Goal: Transaction & Acquisition: Purchase product/service

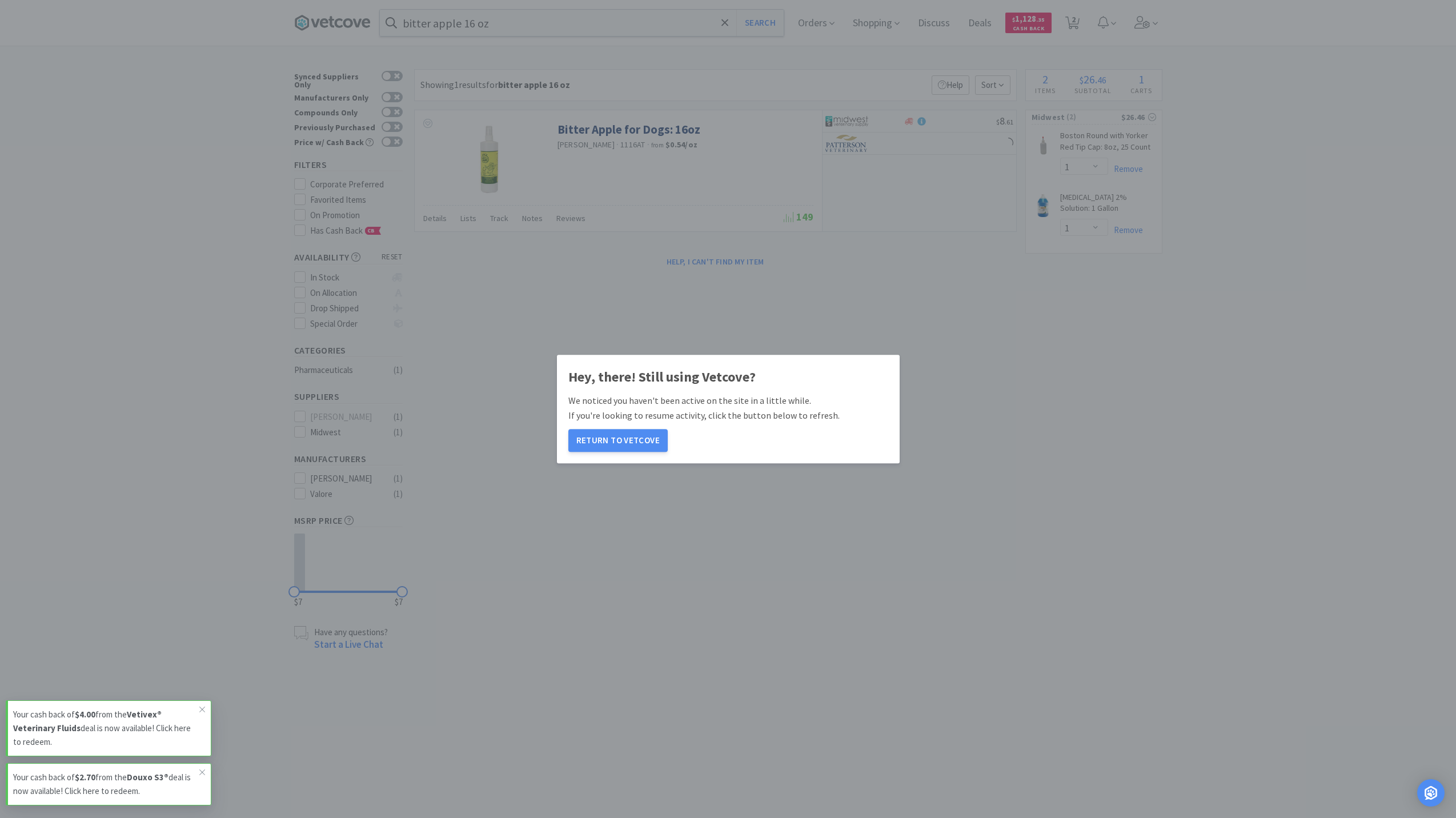
select select "1"
click at [597, 443] on button "Return to Vetcove" at bounding box center [618, 440] width 99 height 23
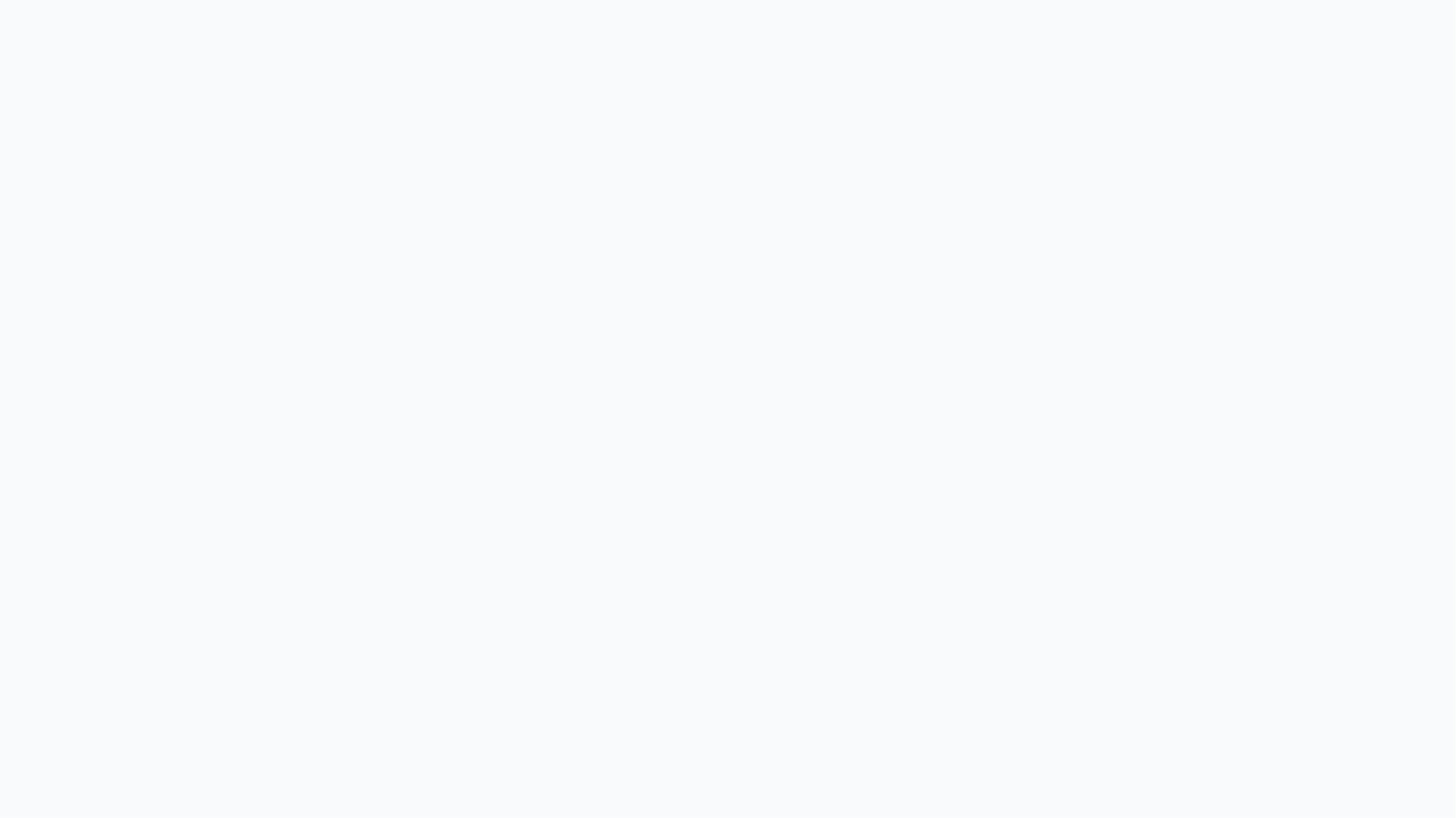
drag, startPoint x: 0, startPoint y: 0, endPoint x: 612, endPoint y: 435, distance: 750.8
click at [605, 435] on body at bounding box center [728, 409] width 1456 height 818
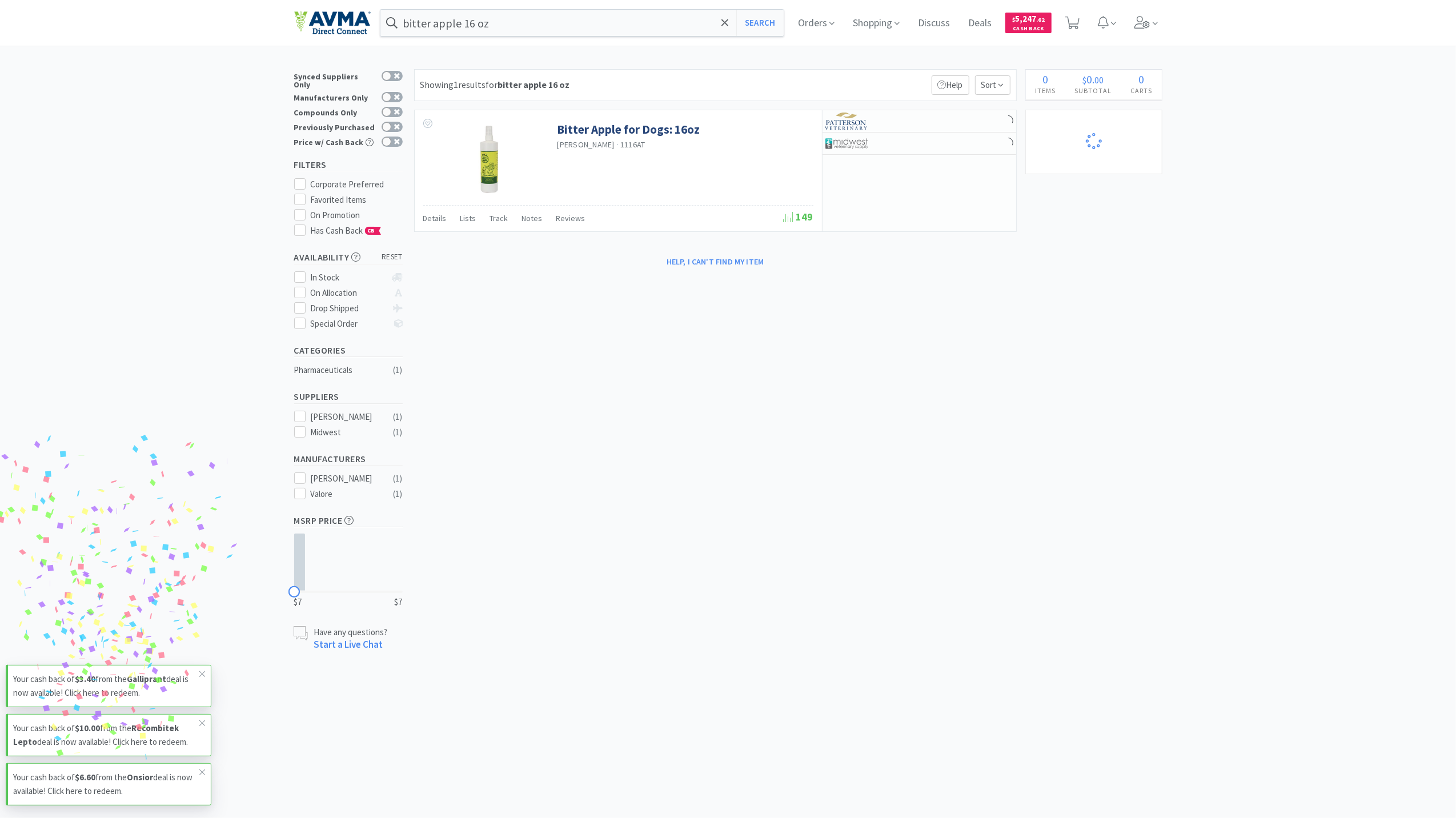
select select "1"
select select "3"
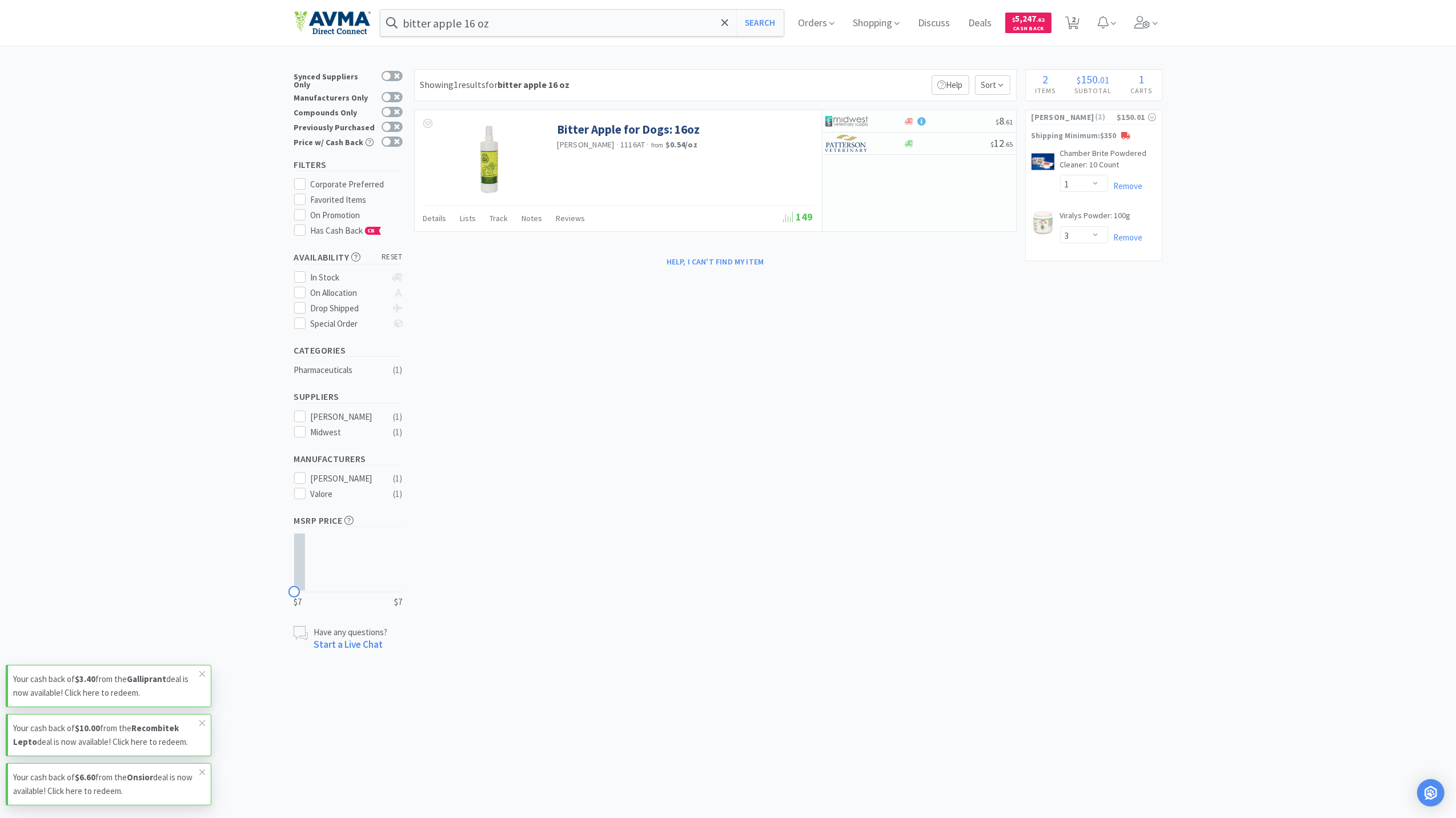
drag, startPoint x: 1116, startPoint y: 519, endPoint x: 1122, endPoint y: 506, distance: 14.3
click at [1122, 508] on div "× Filter Results Synced Suppliers Only Manufacturers Only Compounds Only Previo…" at bounding box center [728, 360] width 868 height 583
